Goal: Information Seeking & Learning: Learn about a topic

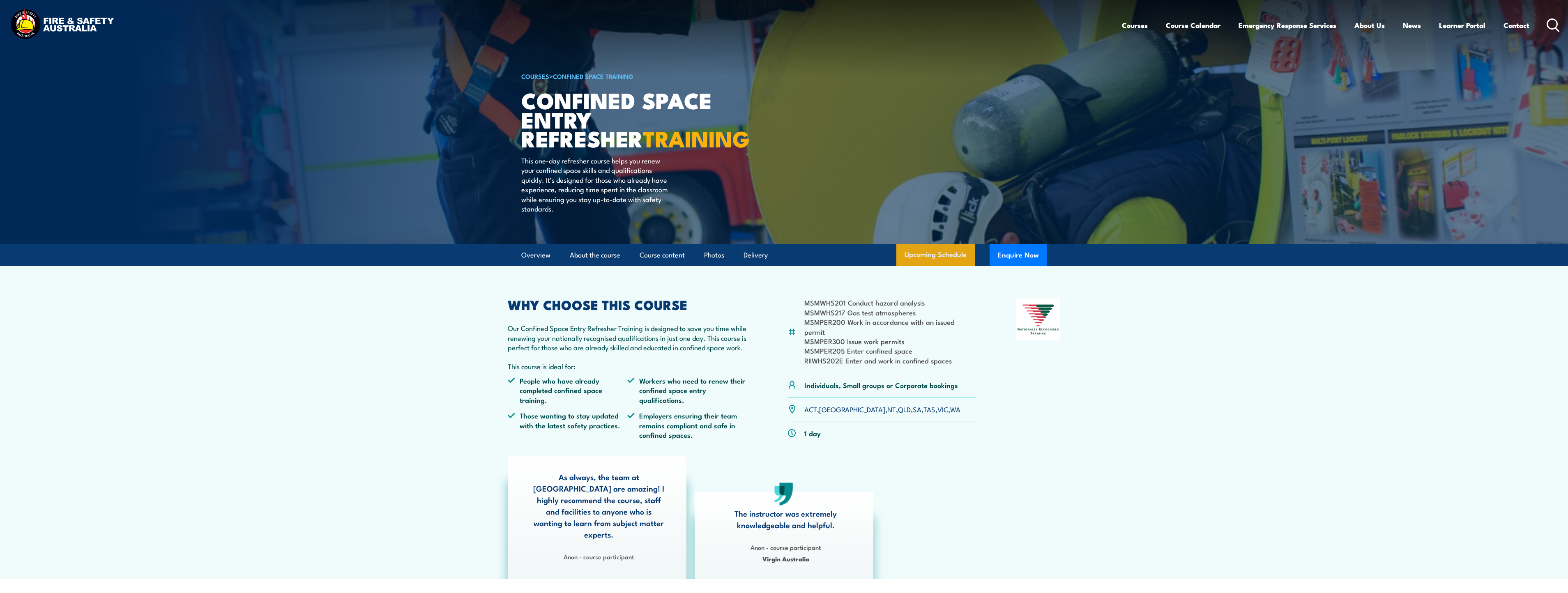
click at [919, 255] on link "Upcoming Schedule" at bounding box center [936, 255] width 79 height 22
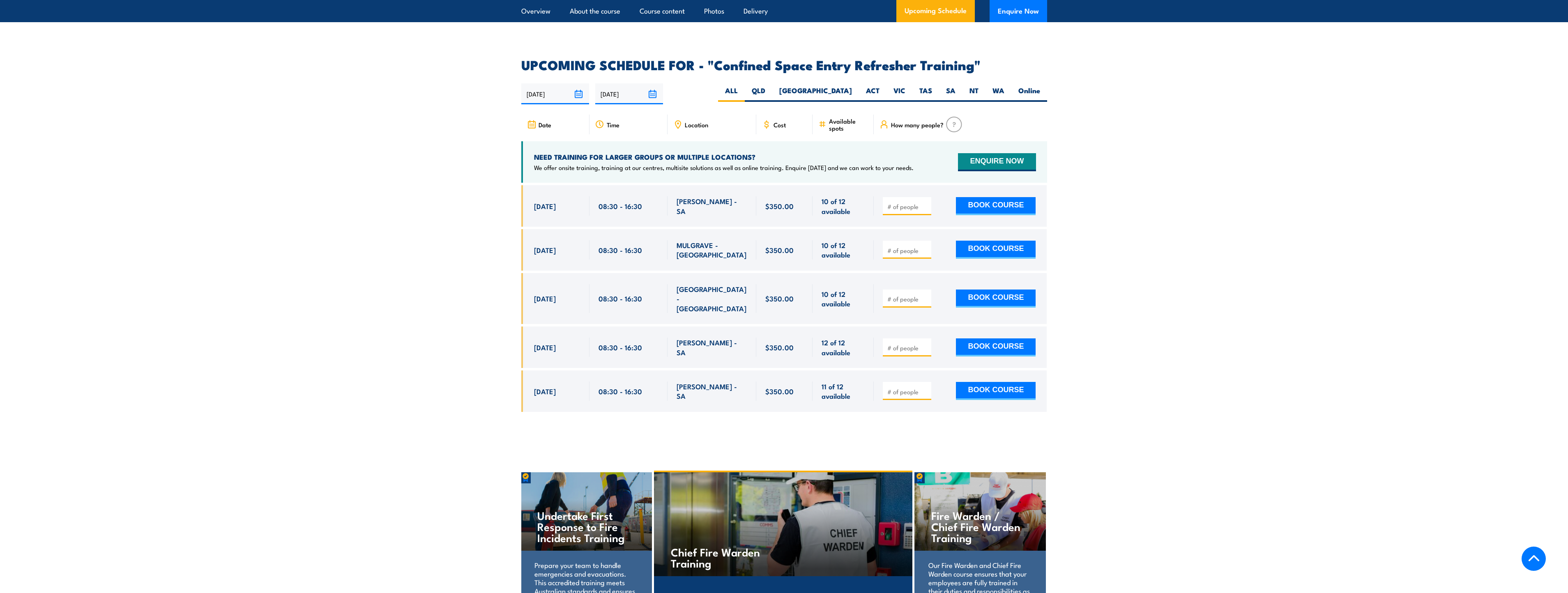
scroll to position [1334, 0]
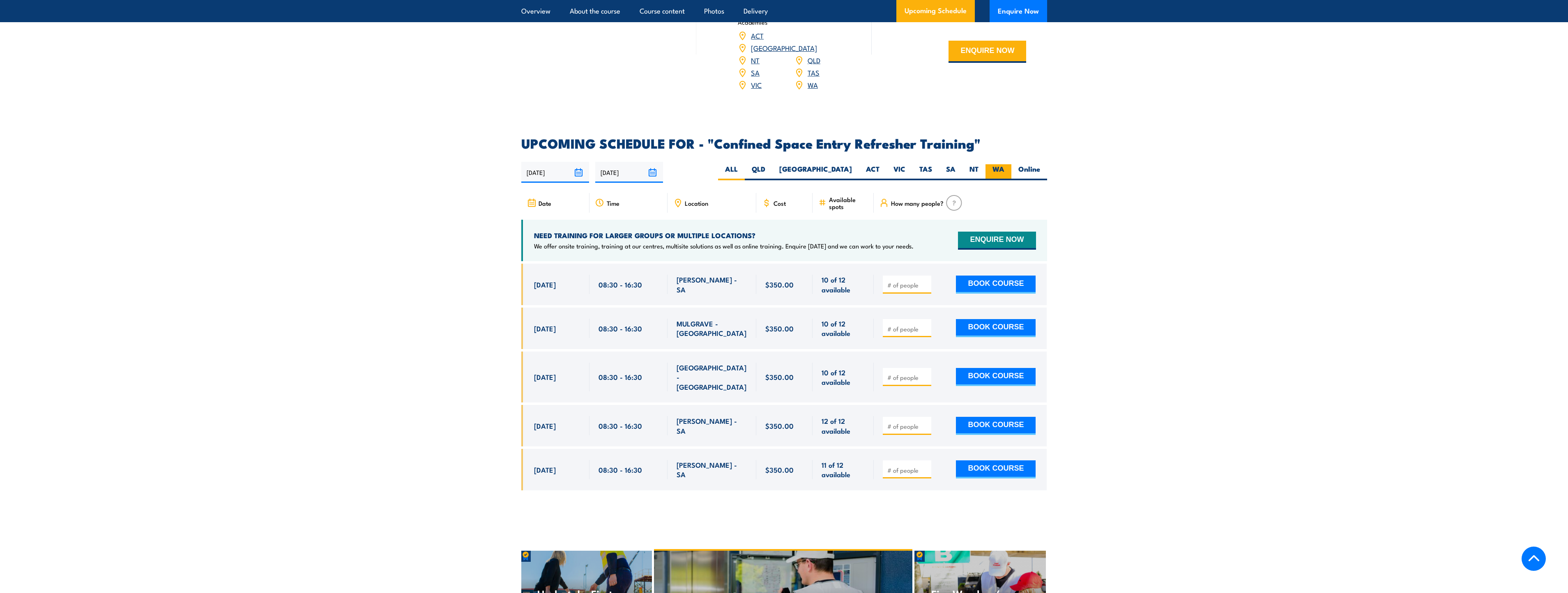
click at [998, 164] on label "WA" at bounding box center [998, 172] width 26 height 16
click at [1005, 164] on input "WA" at bounding box center [1007, 166] width 5 height 5
radio input "true"
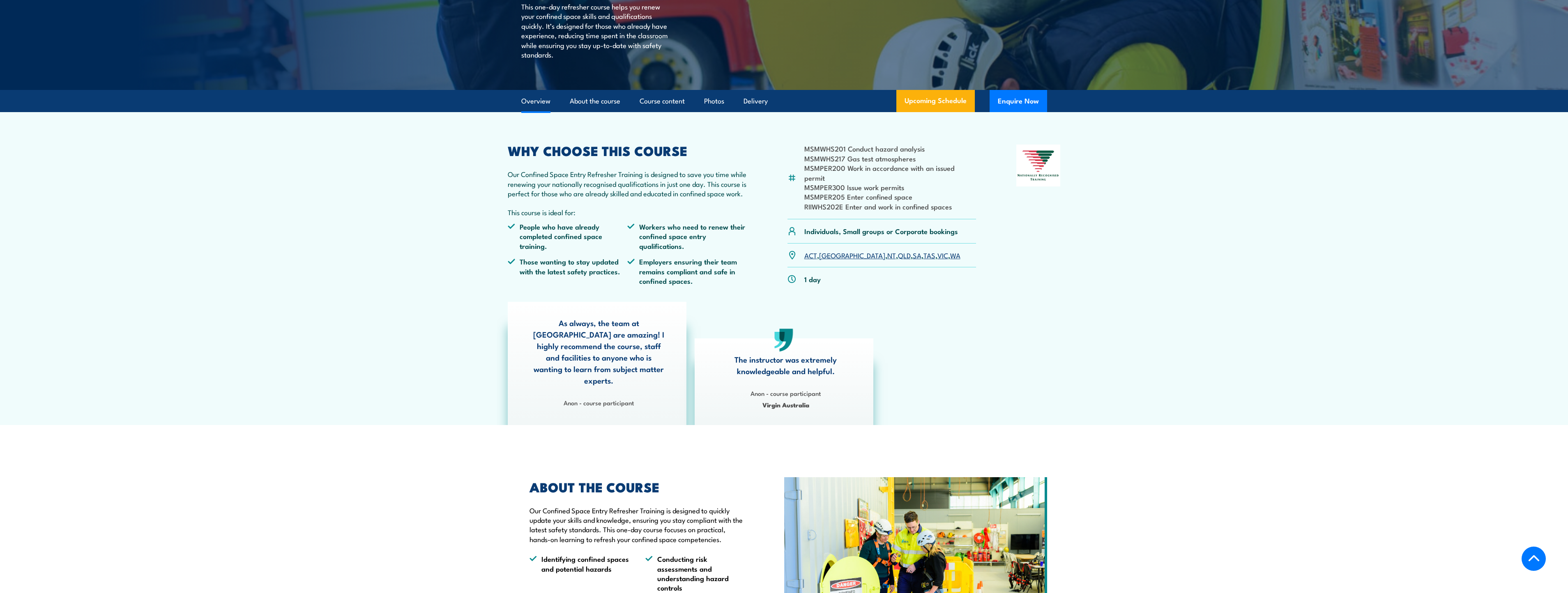
scroll to position [101, 0]
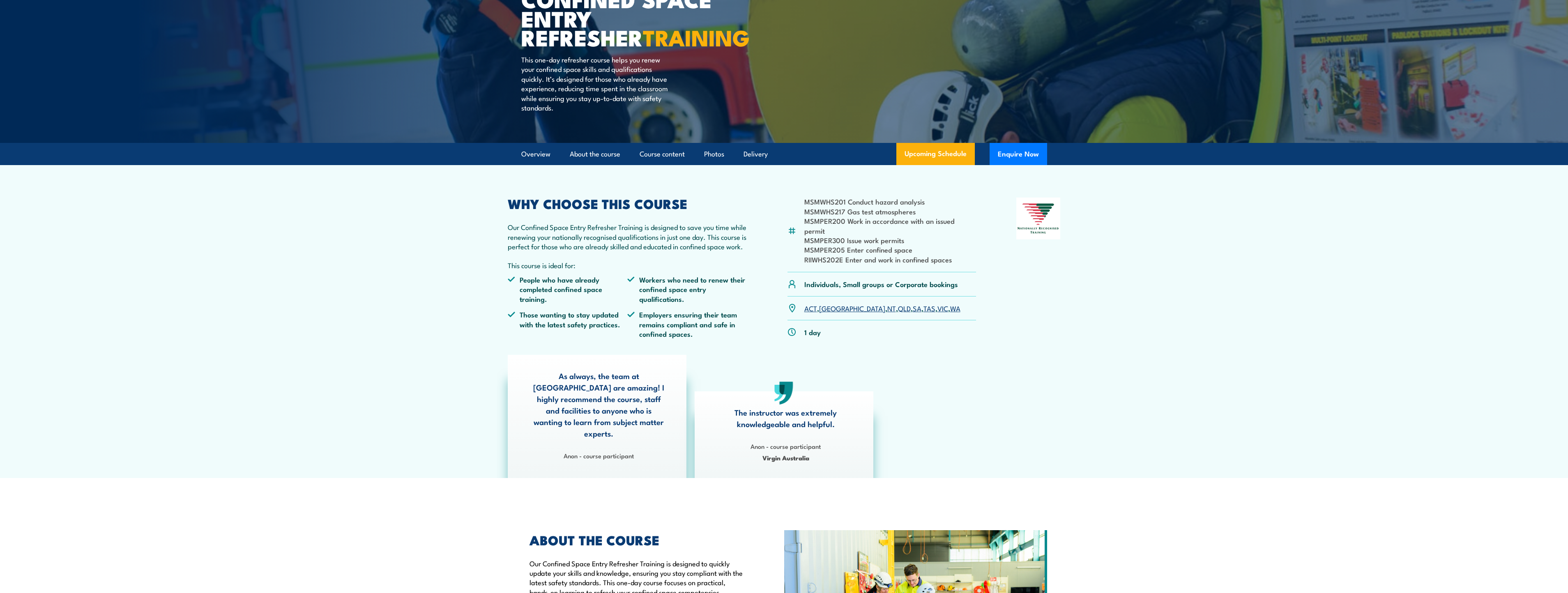
click at [950, 303] on link "WA" at bounding box center [955, 308] width 10 height 10
